Goal: Information Seeking & Learning: Learn about a topic

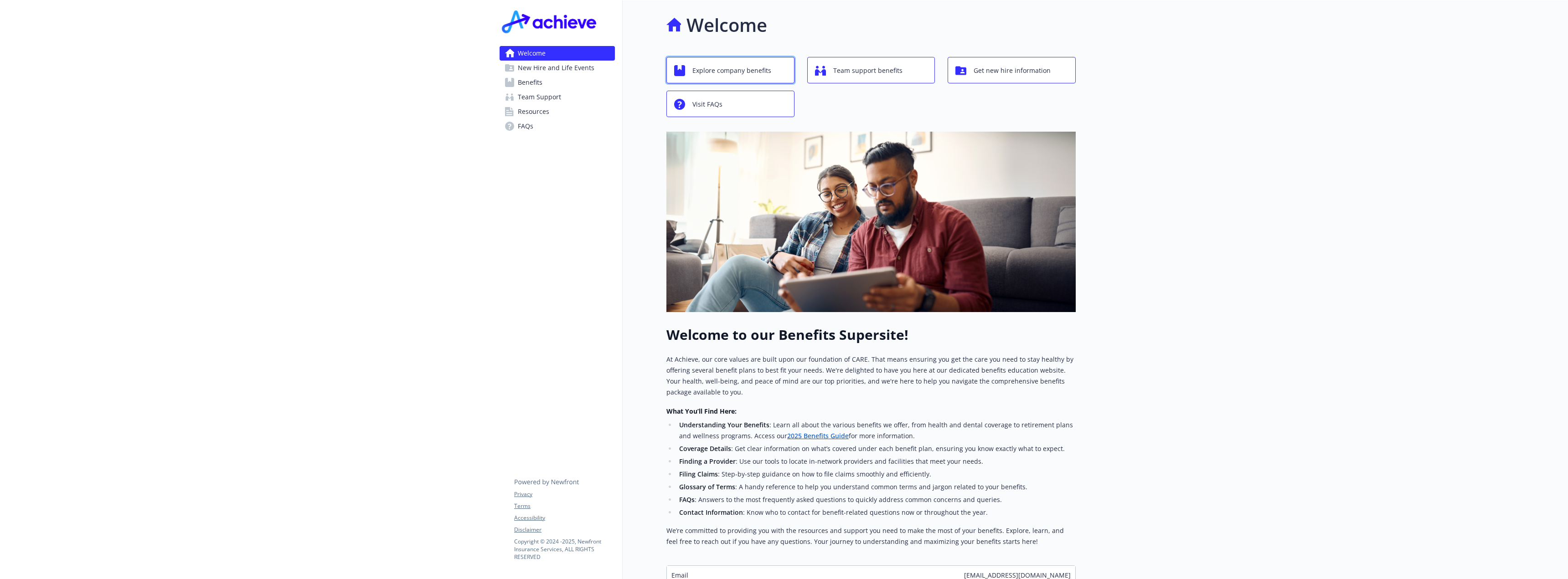
click at [758, 74] on span "Explore company benefits" at bounding box center [732, 71] width 79 height 17
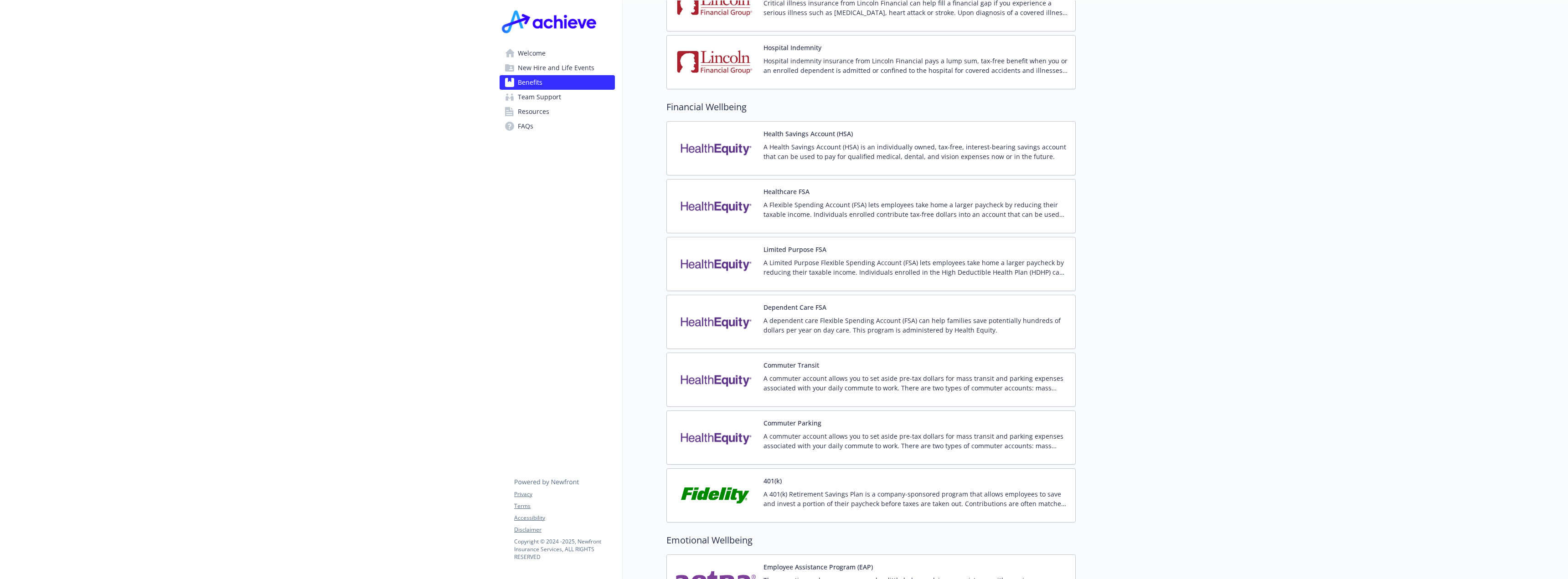
scroll to position [1196, 0]
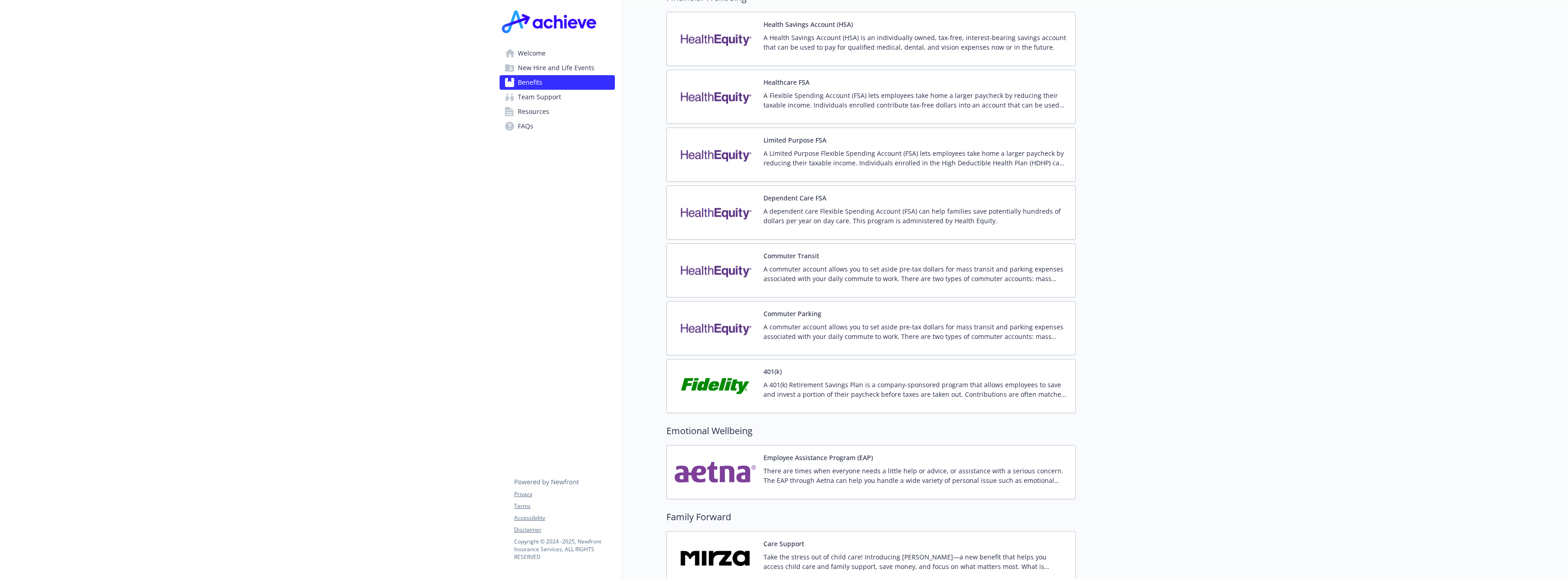
click at [805, 367] on div "401(k) A 401(k) Retirement Savings Plan is a company-sponsored program that all…" at bounding box center [916, 386] width 305 height 39
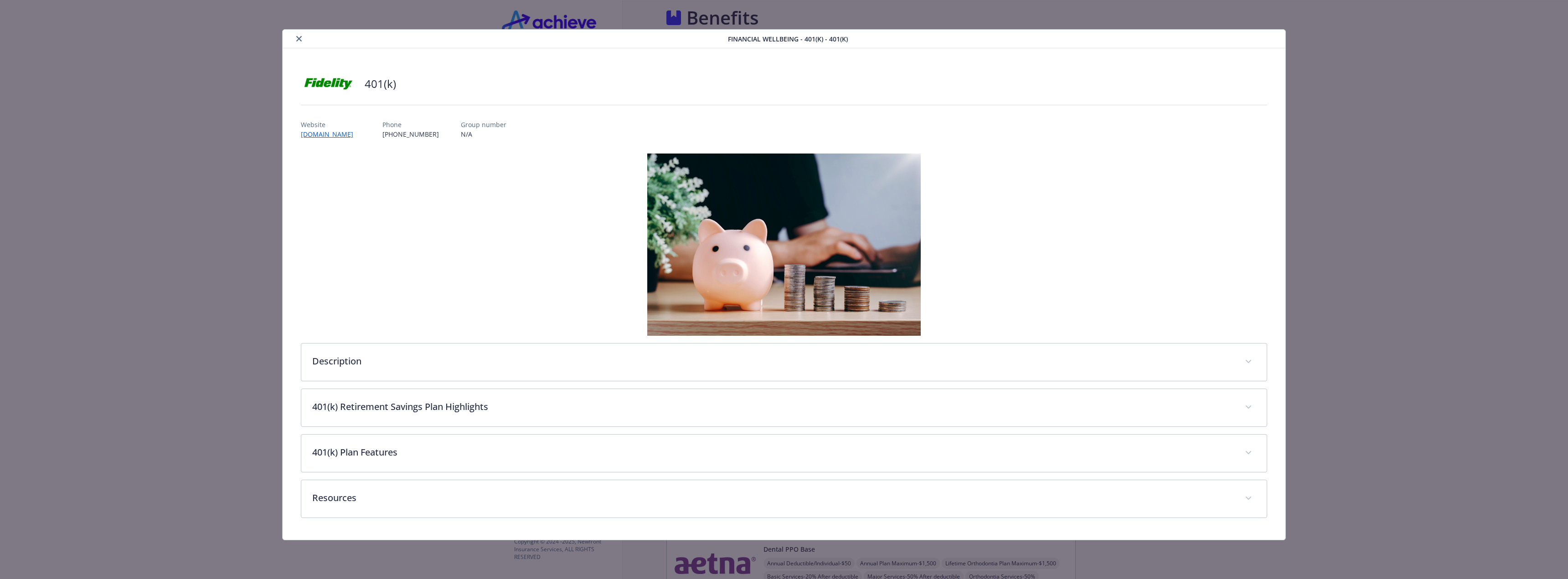
scroll to position [1309, 0]
click at [343, 131] on link "[DOMAIN_NAME]" at bounding box center [331, 134] width 62 height 10
